Goal: Information Seeking & Learning: Learn about a topic

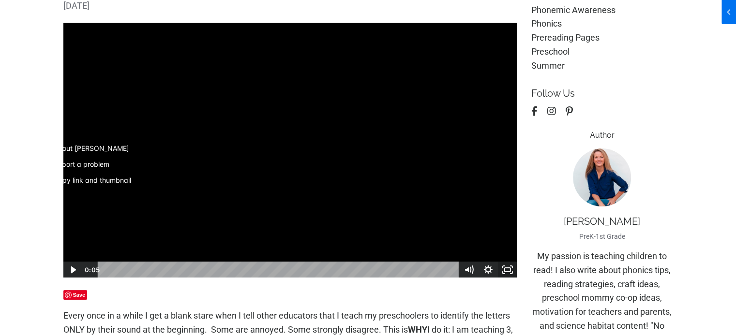
click at [508, 269] on icon "Fullscreen" at bounding box center [507, 270] width 19 height 16
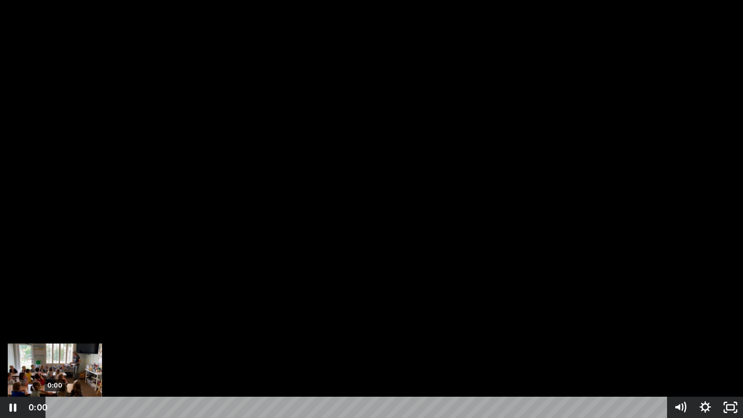
click at [55, 336] on div "0:00" at bounding box center [358, 407] width 606 height 21
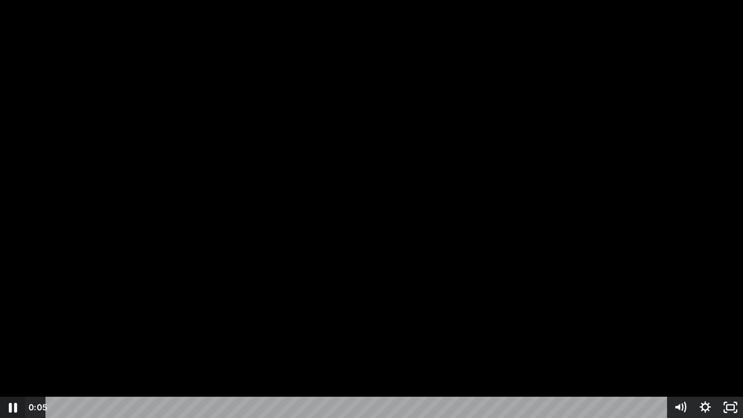
click at [9, 336] on icon "Pause" at bounding box center [13, 408] width 30 height 26
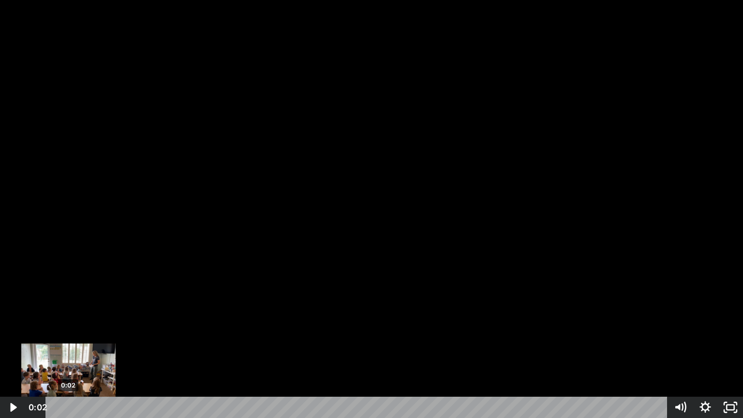
click at [68, 336] on div "0:02" at bounding box center [358, 407] width 606 height 21
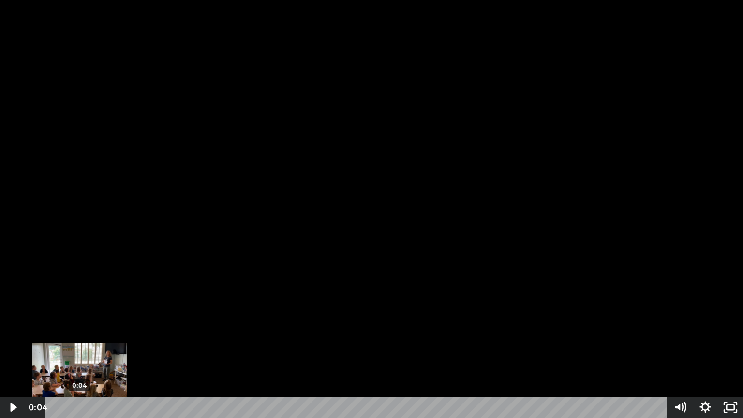
drag, startPoint x: 72, startPoint y: 408, endPoint x: 79, endPoint y: 409, distance: 7.8
click at [79, 336] on div "Playbar" at bounding box center [79, 407] width 7 height 7
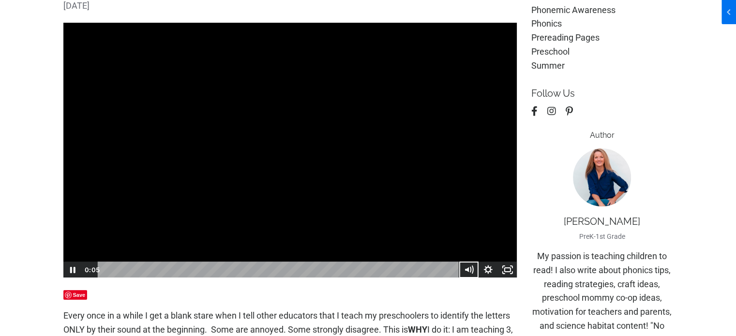
click at [459, 262] on button "Mute" at bounding box center [468, 270] width 19 height 16
click at [459, 262] on button "Unmute" at bounding box center [468, 270] width 19 height 16
click at [76, 266] on icon "Pause" at bounding box center [71, 270] width 19 height 16
